Goal: Task Accomplishment & Management: Manage account settings

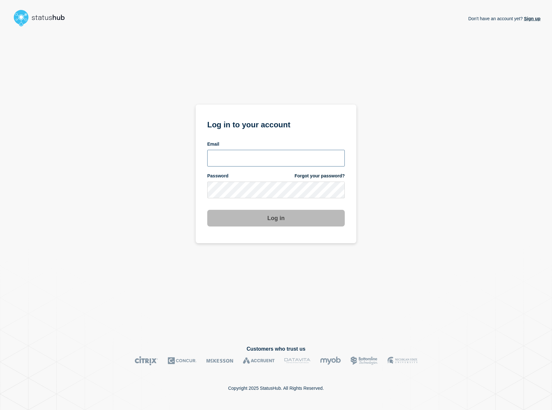
type input "kguthery@lcisd.org"
click at [277, 219] on button "Log in" at bounding box center [275, 218] width 137 height 17
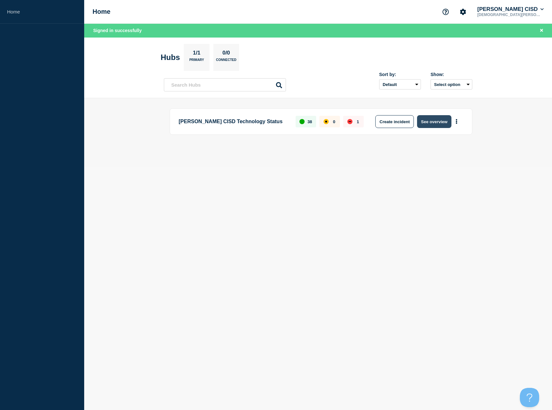
click at [425, 122] on button "See overview" at bounding box center [434, 121] width 34 height 13
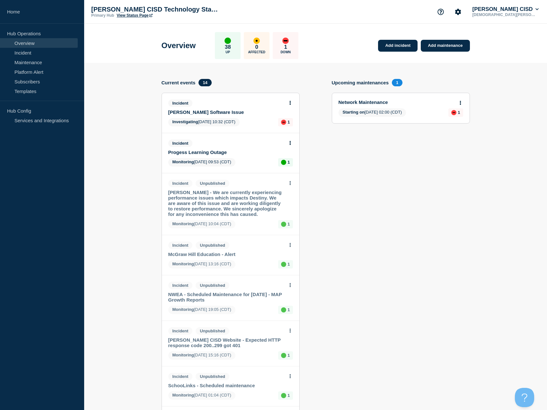
click at [224, 151] on link "Progess Learning Outage" at bounding box center [226, 152] width 116 height 5
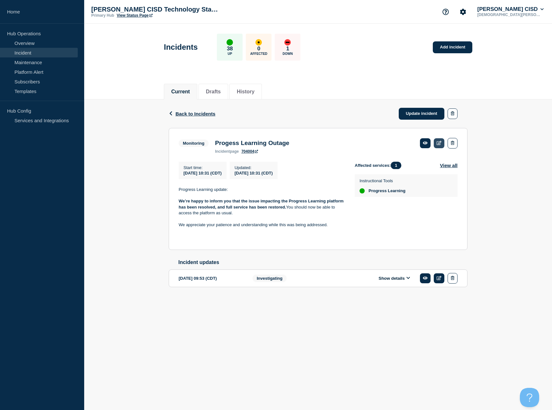
click at [442, 140] on link at bounding box center [438, 143] width 11 height 10
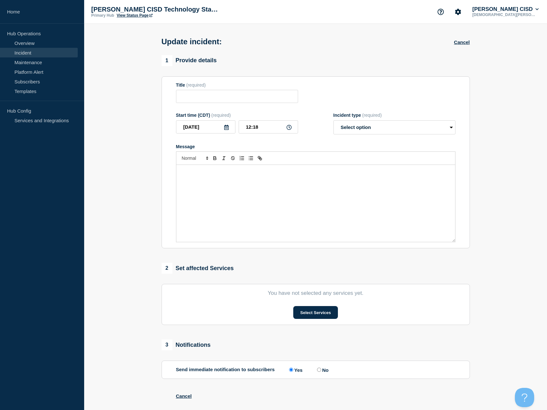
type input "Progess Learning Outage"
type input "10:31"
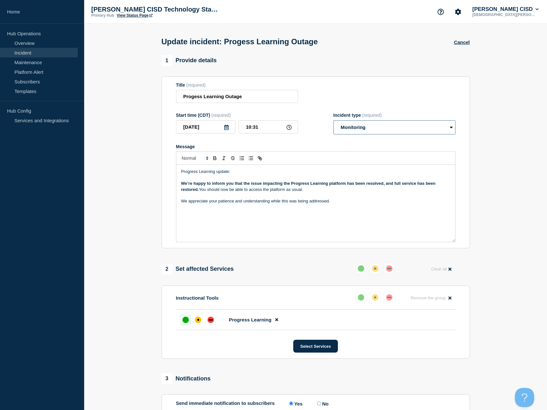
click at [390, 130] on select "Select option Investigating Identified Monitoring Resolved" at bounding box center [394, 127] width 122 height 14
select select "resolved"
click at [335, 122] on select "Select option Investigating Identified Monitoring Resolved" at bounding box center [394, 127] width 122 height 14
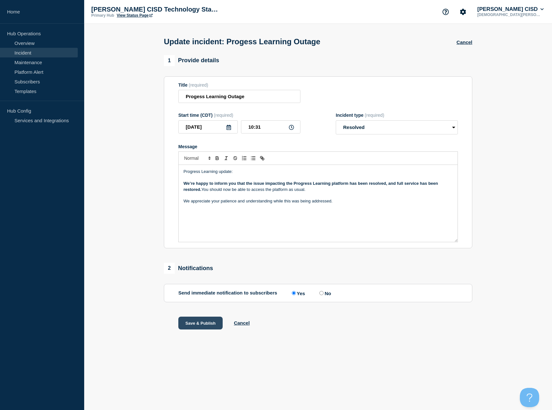
click at [201, 324] on button "Save & Publish" at bounding box center [200, 323] width 44 height 13
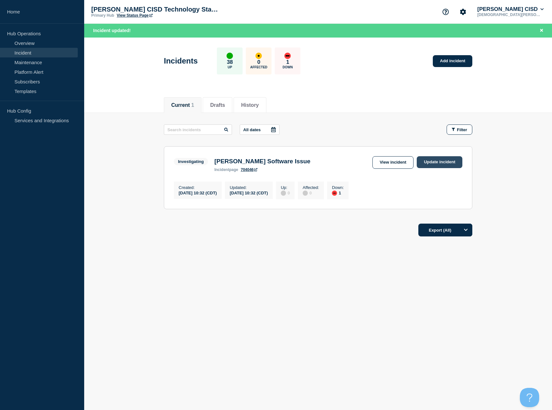
click at [429, 158] on link "Update incident" at bounding box center [439, 162] width 46 height 12
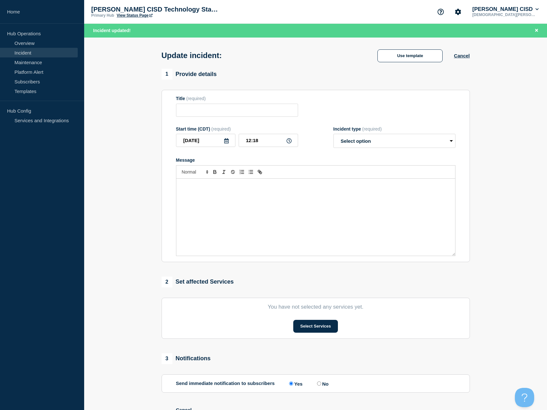
type input "[PERSON_NAME] Software Issue"
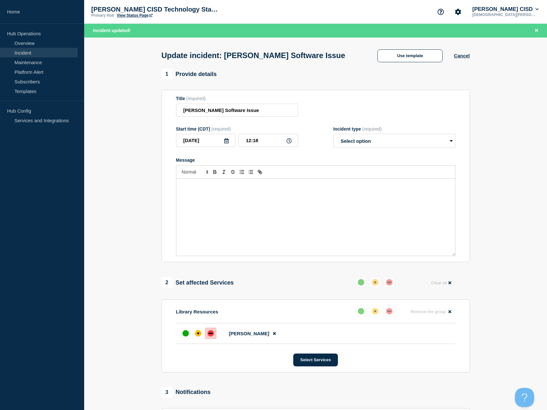
click at [263, 208] on div "Message" at bounding box center [315, 217] width 279 height 77
click at [318, 188] on p "Th issue has been resolved and services have been restarted." at bounding box center [315, 186] width 269 height 6
click at [391, 144] on select "Select option Investigating Identified Monitoring Resolved" at bounding box center [394, 141] width 122 height 14
click at [333, 135] on select "Select option Investigating Identified Monitoring Resolved" at bounding box center [394, 141] width 122 height 14
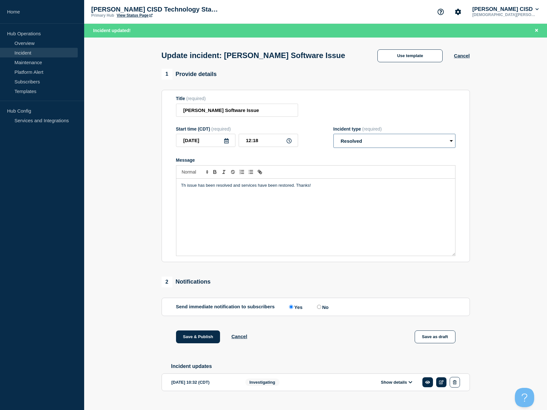
click at [379, 144] on select "Select option Investigating Identified Monitoring Resolved" at bounding box center [394, 141] width 122 height 14
select select "monitoring"
click at [333, 135] on select "Select option Investigating Identified Monitoring Resolved" at bounding box center [394, 141] width 122 height 14
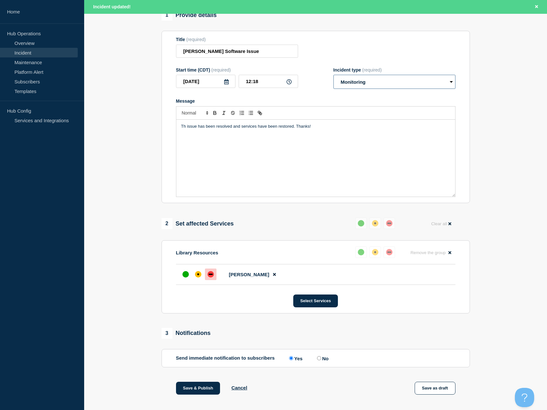
scroll to position [125, 0]
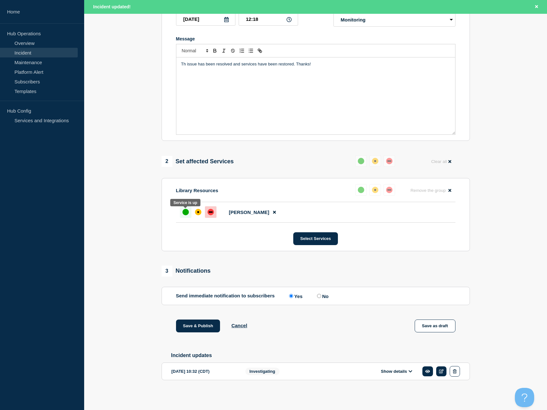
click at [186, 209] on div "up" at bounding box center [185, 212] width 6 height 6
click at [203, 324] on button "Save & Publish" at bounding box center [198, 326] width 44 height 13
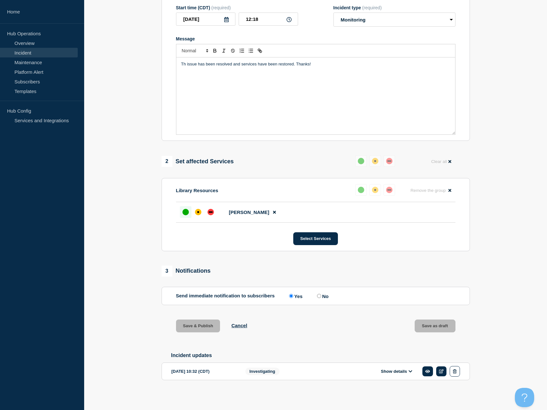
scroll to position [111, 0]
